Goal: Information Seeking & Learning: Learn about a topic

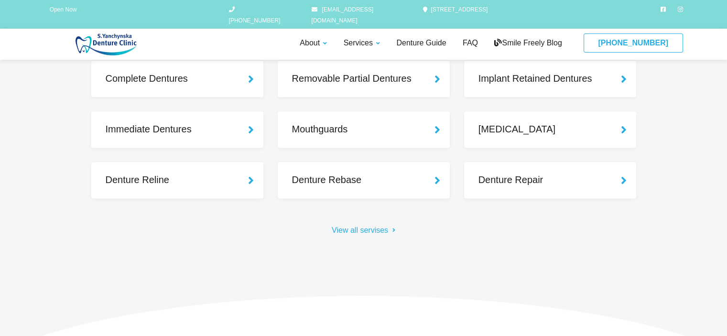
scroll to position [909, 0]
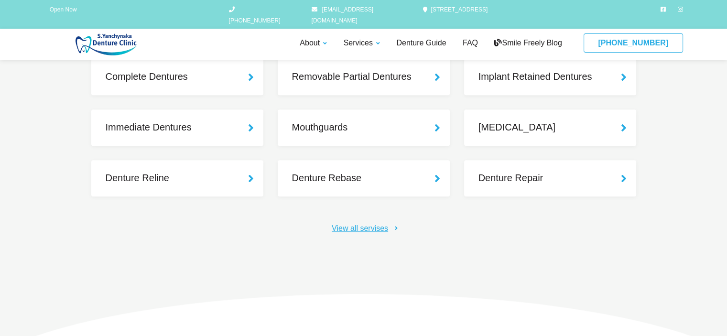
click at [374, 227] on link "View all servises" at bounding box center [364, 228] width 64 height 11
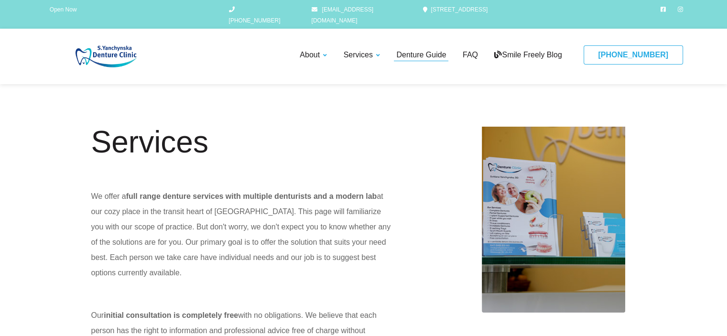
click at [430, 49] on link "Denture Guide" at bounding box center [421, 55] width 55 height 12
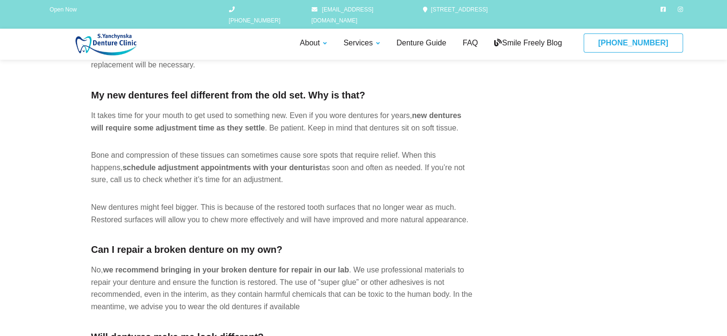
scroll to position [726, 0]
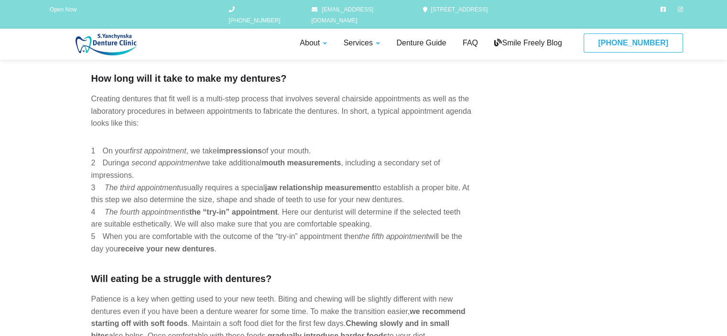
drag, startPoint x: 15, startPoint y: 177, endPoint x: 12, endPoint y: 172, distance: 6.0
click at [526, 37] on link "Smile Freely Blog" at bounding box center [528, 43] width 72 height 12
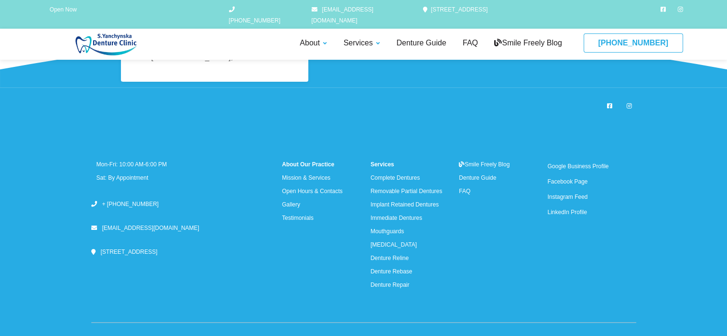
scroll to position [1368, 0]
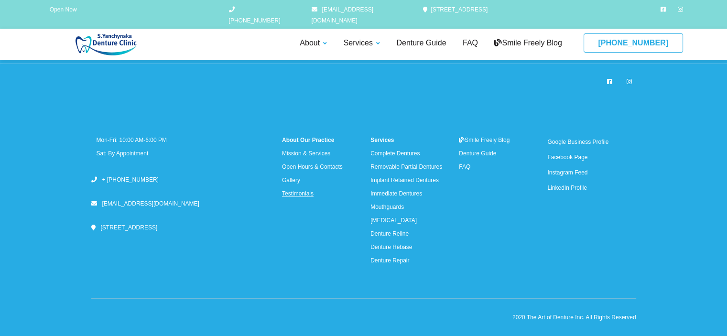
click at [314, 194] on link "Testimonials" at bounding box center [298, 193] width 32 height 7
click at [334, 141] on link "About Our Practice" at bounding box center [308, 140] width 52 height 7
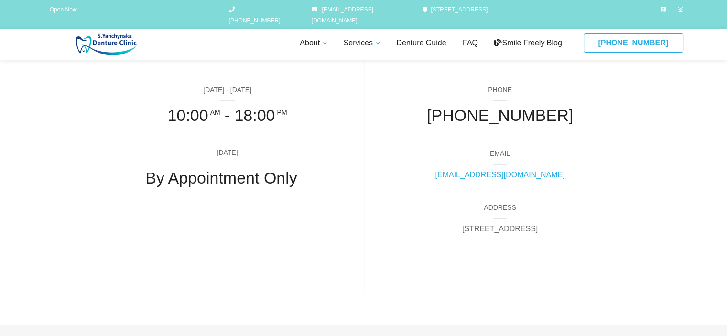
scroll to position [1549, 0]
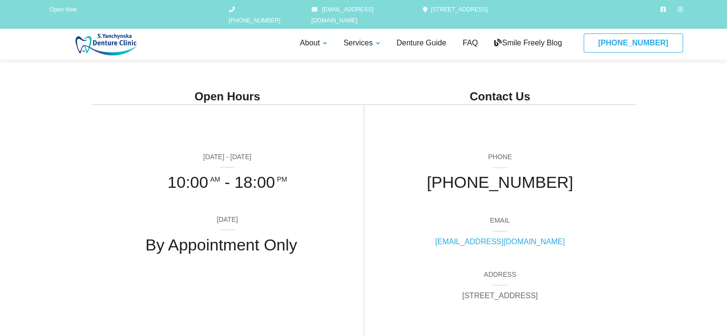
scroll to position [1291, 0]
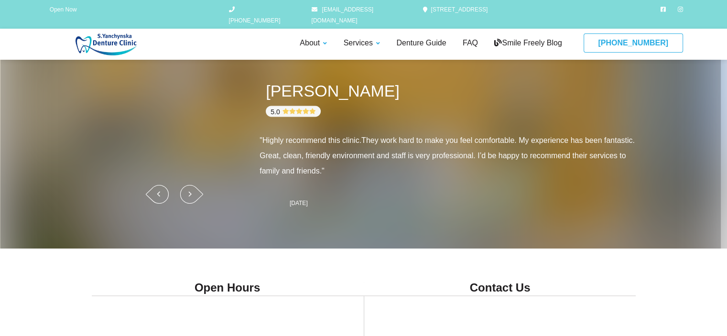
click at [313, 114] on icon at bounding box center [312, 112] width 7 height 6
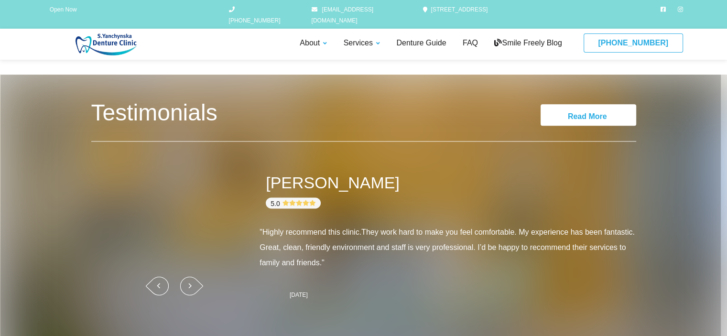
scroll to position [1196, 0]
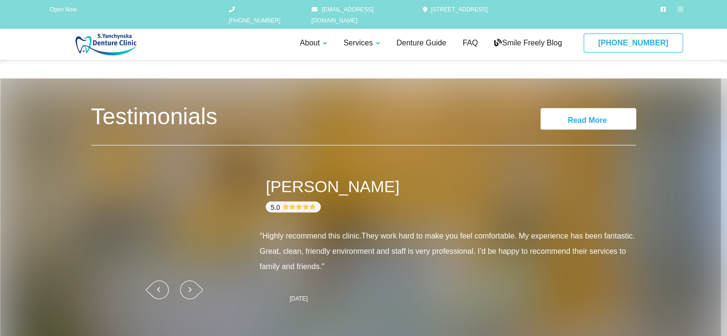
click at [581, 121] on link "Read More" at bounding box center [589, 119] width 96 height 22
